Goal: Navigation & Orientation: Find specific page/section

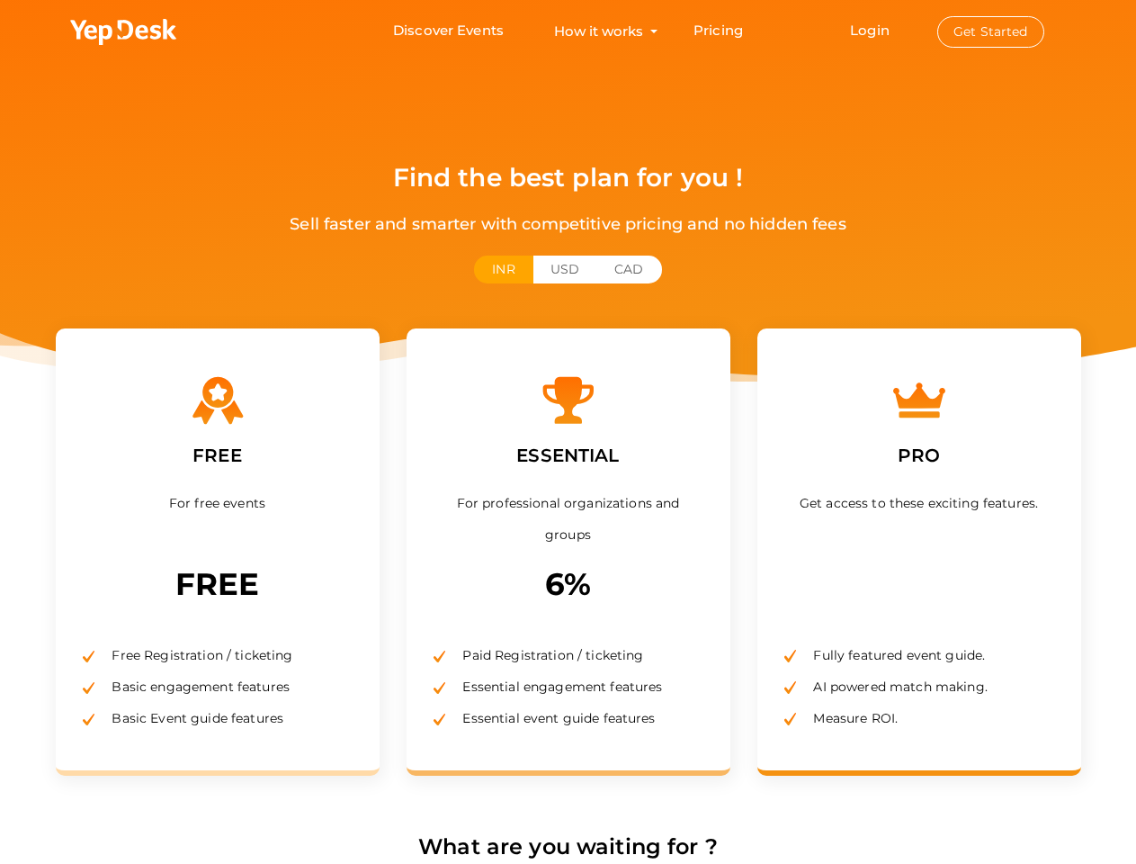
click at [568, 432] on label "ESSENTIAL" at bounding box center [568, 455] width 130 height 56
click at [124, 32] on use at bounding box center [123, 32] width 106 height 26
click at [871, 30] on link "Login" at bounding box center [870, 30] width 40 height 17
click at [991, 31] on button "Get Started" at bounding box center [990, 31] width 107 height 31
click at [503, 269] on button "INR" at bounding box center [503, 269] width 58 height 28
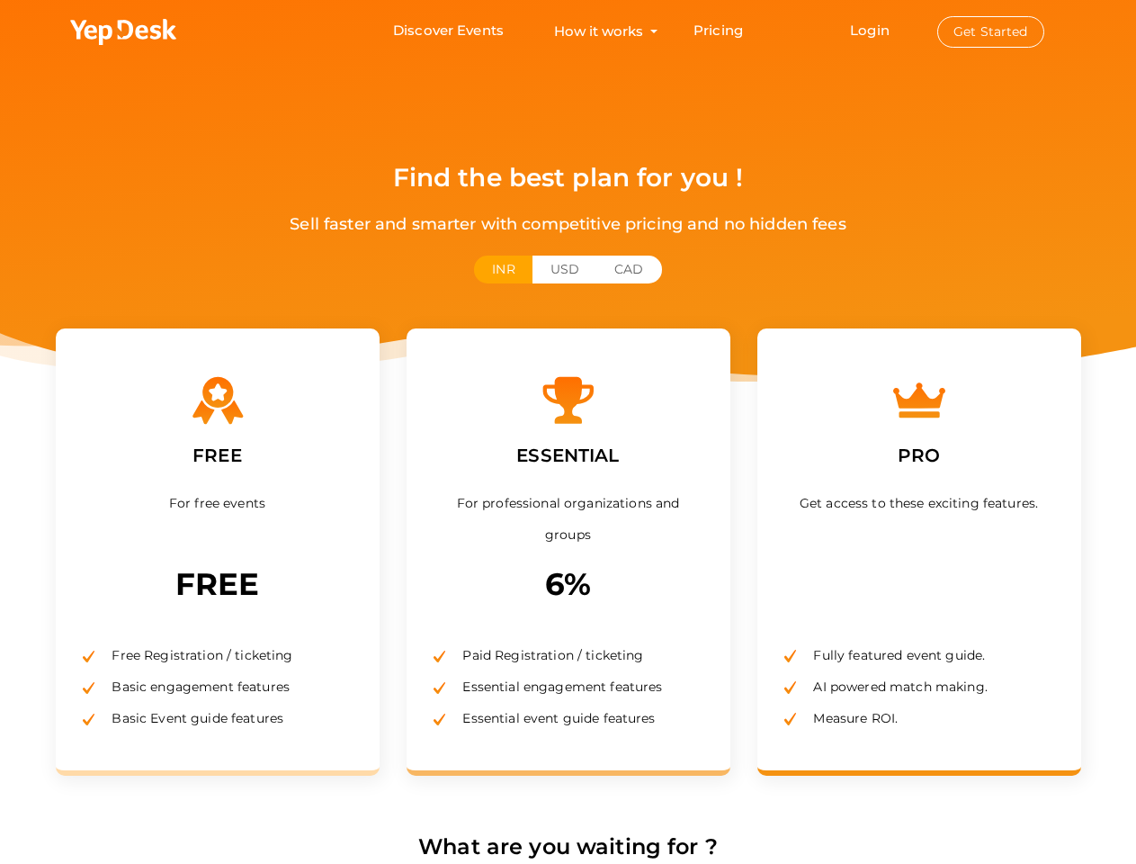
click at [565, 269] on button "USD" at bounding box center [565, 269] width 65 height 28
click at [629, 269] on button "CAD" at bounding box center [628, 269] width 65 height 28
